Goal: Task Accomplishment & Management: Complete application form

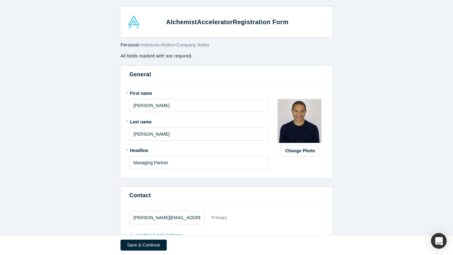
select select "US"
click at [151, 45] on span "Interests" at bounding box center [150, 44] width 18 height 5
click at [134, 45] on span "Personal" at bounding box center [129, 44] width 18 height 5
click at [151, 45] on span "Interests" at bounding box center [150, 44] width 18 height 5
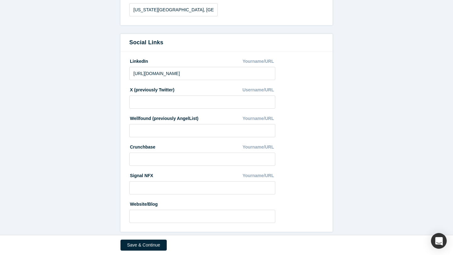
scroll to position [316, 0]
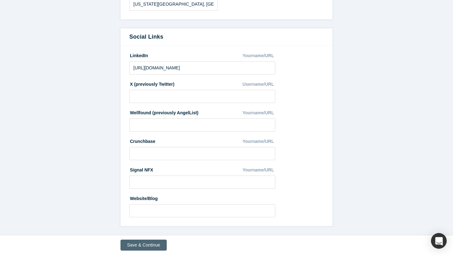
click at [150, 247] on button "Save & Continue" at bounding box center [143, 245] width 46 height 11
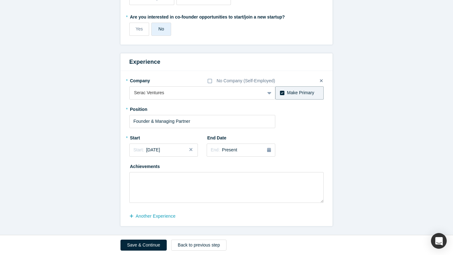
scroll to position [0, 0]
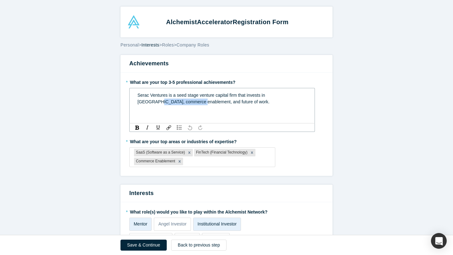
drag, startPoint x: 282, startPoint y: 96, endPoint x: 160, endPoint y: 104, distance: 122.2
click at [160, 104] on span "Serac Ventures is a seed stage venture capital firm that invests in [GEOGRAPHIC…" at bounding box center [203, 99] width 132 height 12
click at [164, 104] on span "Serac Ventures is a seed stage venture capital firm that invests in [GEOGRAPHIC…" at bounding box center [201, 99] width 129 height 12
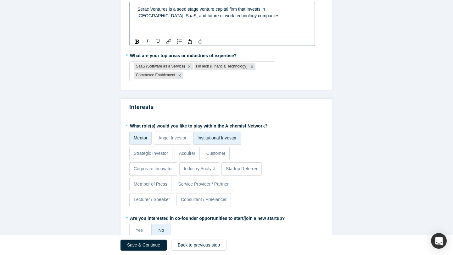
scroll to position [88, 0]
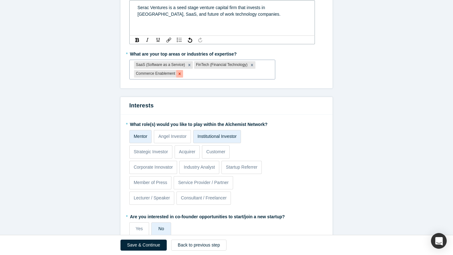
click at [179, 74] on icon "Remove Commerce Enablement" at bounding box center [179, 74] width 2 height 2
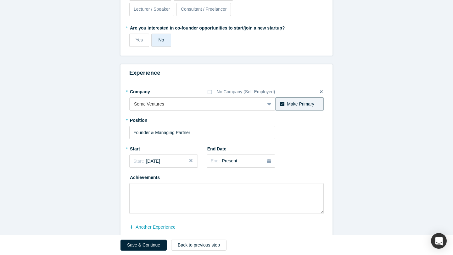
scroll to position [281, 0]
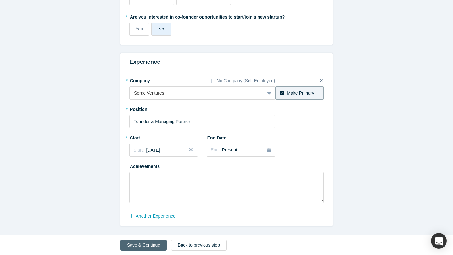
click at [145, 247] on button "Save & Continue" at bounding box center [143, 245] width 46 height 11
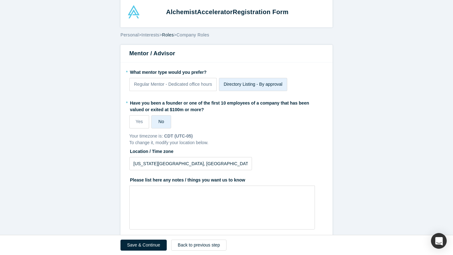
scroll to position [10, 0]
click at [244, 84] on span "Directory Listing - By approval" at bounding box center [252, 83] width 59 height 5
click at [0, 0] on input "Directory Listing - By approval" at bounding box center [0, 0] width 0 height 0
click at [237, 86] on span "Directory Listing - By approval" at bounding box center [252, 83] width 59 height 5
click at [0, 0] on input "Directory Listing - By approval" at bounding box center [0, 0] width 0 height 0
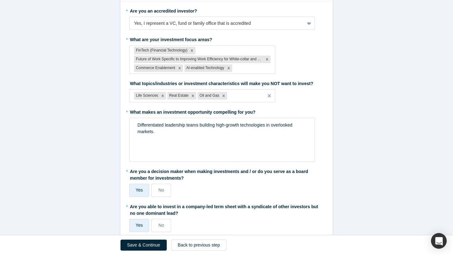
scroll to position [430, 0]
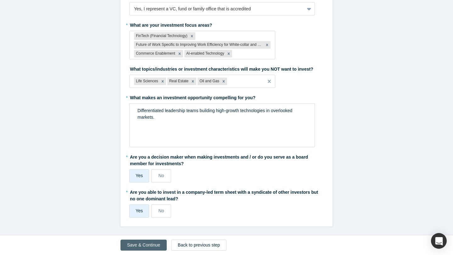
click at [149, 245] on button "Save & Continue" at bounding box center [143, 245] width 46 height 11
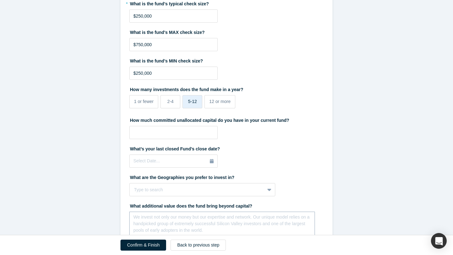
scroll to position [264, 0]
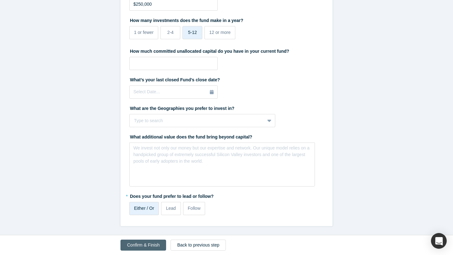
click at [145, 246] on button "Confirm & Finish" at bounding box center [143, 245] width 46 height 11
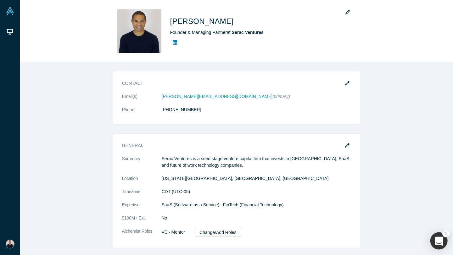
click at [436, 243] on div "button" at bounding box center [438, 241] width 17 height 17
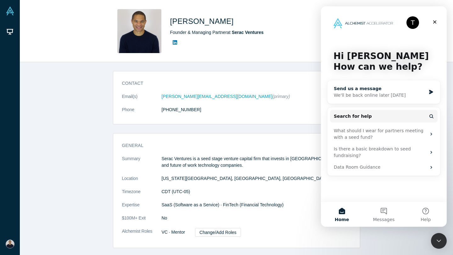
click at [362, 94] on div "We'll be back online later [DATE]" at bounding box center [379, 95] width 92 height 7
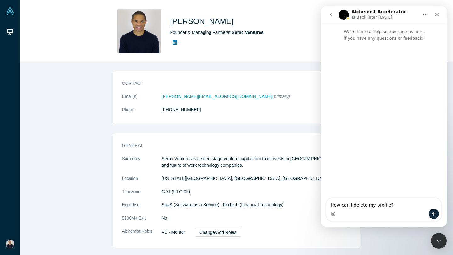
type textarea "How can I delete my profile?"
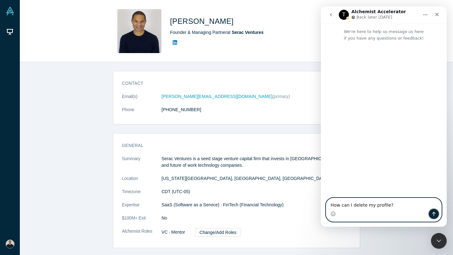
click at [435, 217] on button "Send a message…" at bounding box center [433, 214] width 10 height 10
